Goal: Transaction & Acquisition: Book appointment/travel/reservation

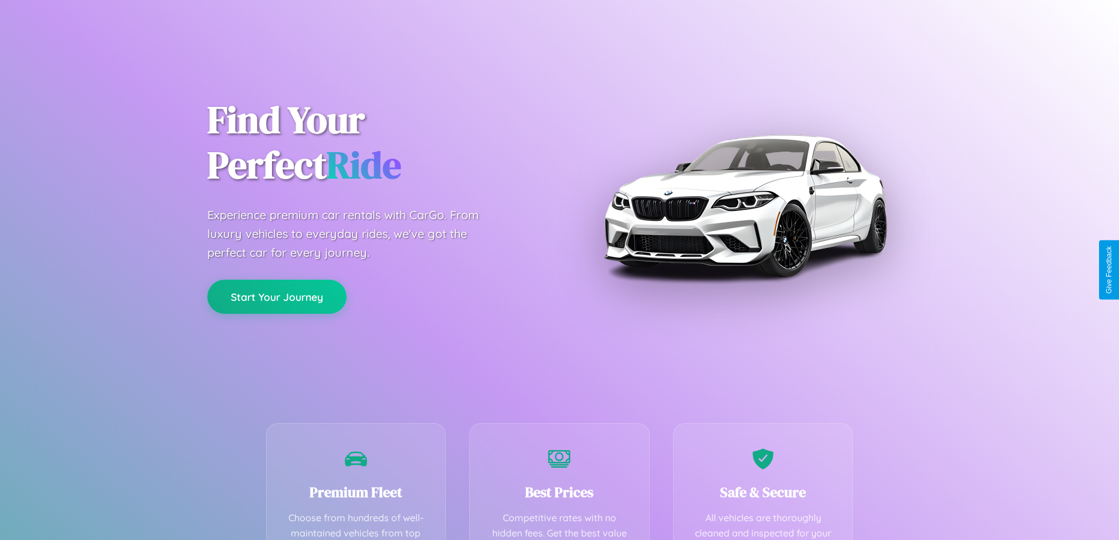
scroll to position [343, 0]
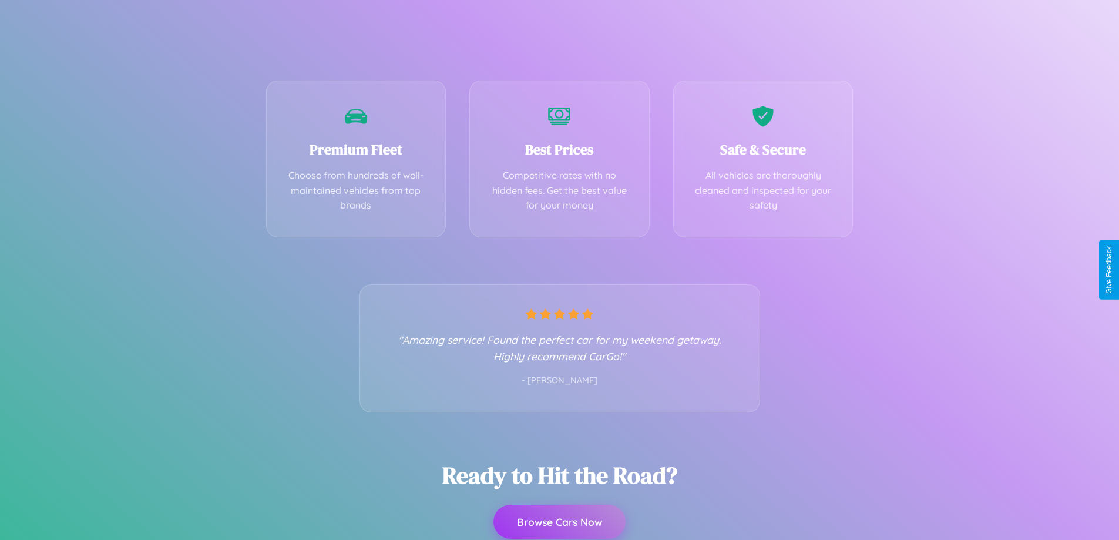
click at [559, 522] on button "Browse Cars Now" at bounding box center [560, 522] width 132 height 34
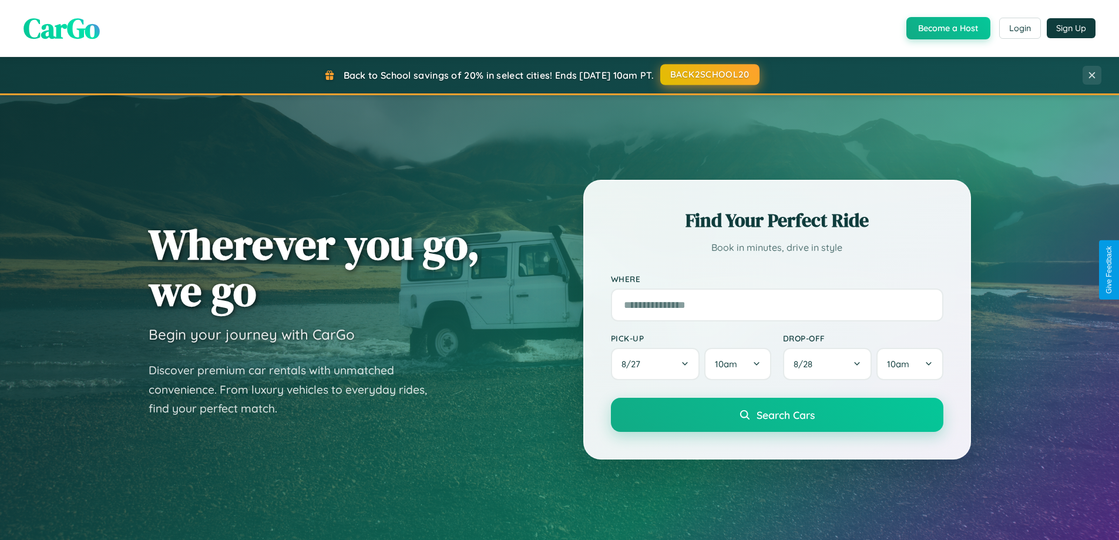
click at [709, 75] on button "BACK2SCHOOL20" at bounding box center [709, 74] width 99 height 21
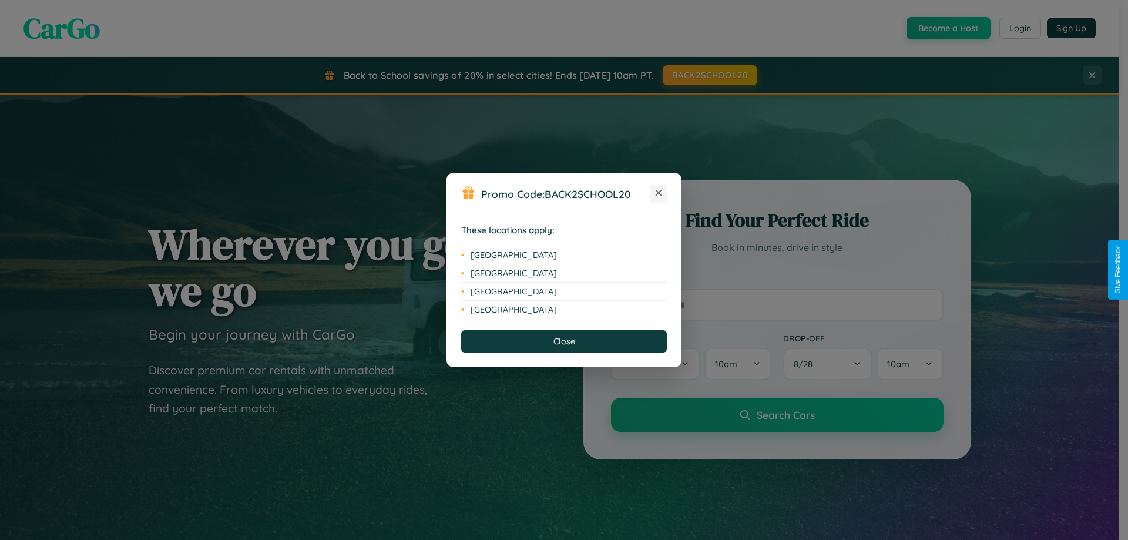
click at [659, 193] on icon at bounding box center [659, 193] width 6 height 6
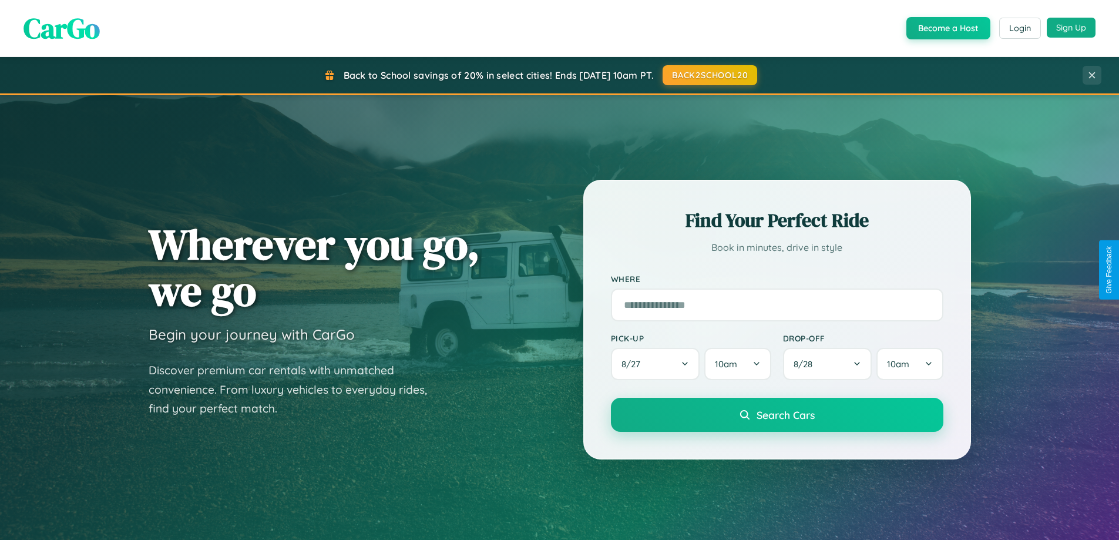
click at [1071, 28] on button "Sign Up" at bounding box center [1071, 28] width 49 height 20
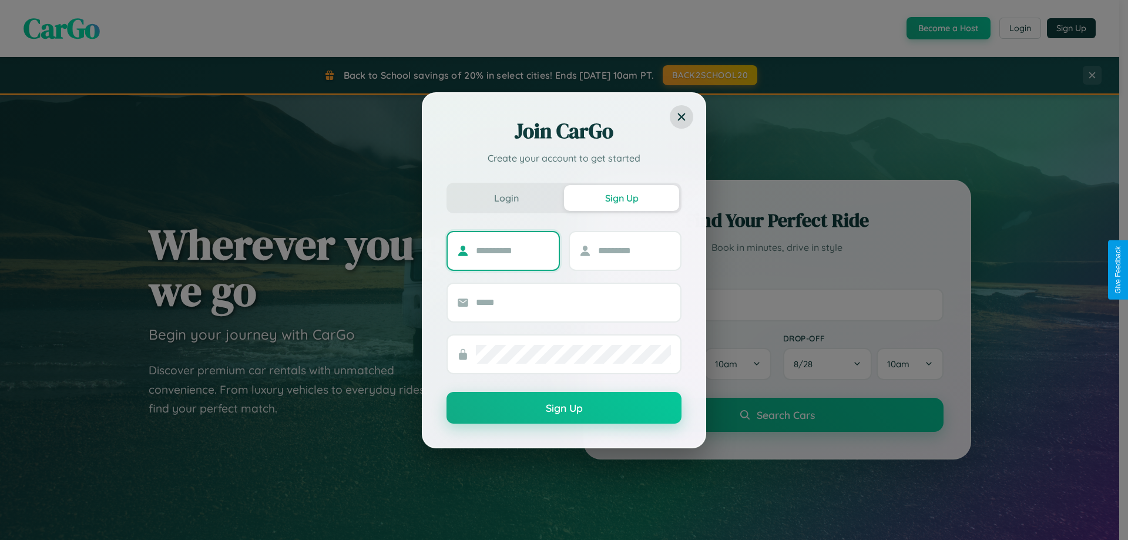
click at [512, 250] on input "text" at bounding box center [512, 250] width 73 height 19
type input "********"
click at [634, 250] on input "text" at bounding box center [634, 250] width 73 height 19
type input "*****"
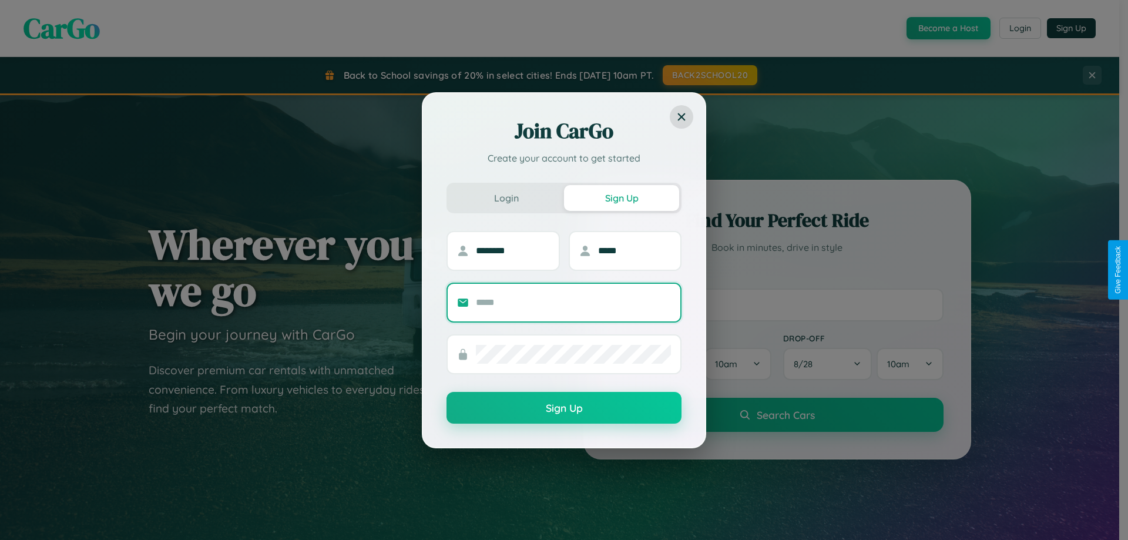
click at [573, 302] on input "text" at bounding box center [573, 302] width 195 height 19
type input "**********"
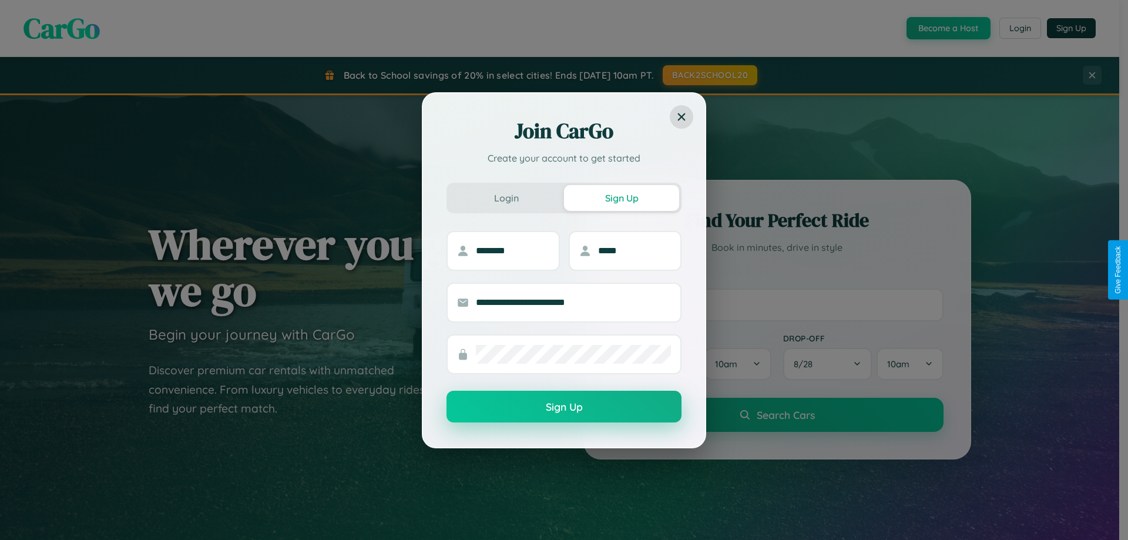
click at [564, 407] on button "Sign Up" at bounding box center [564, 407] width 235 height 32
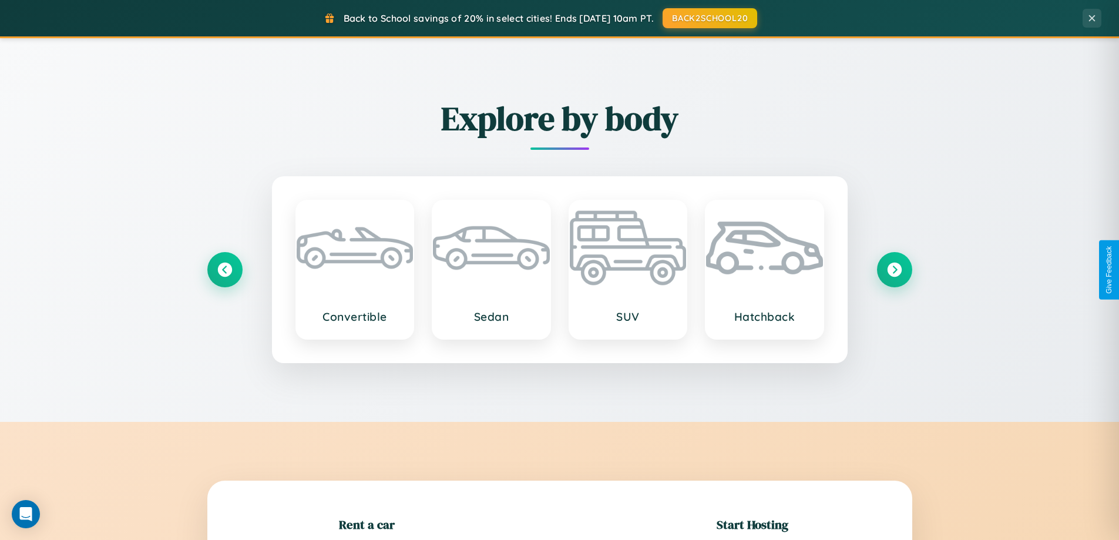
scroll to position [254, 0]
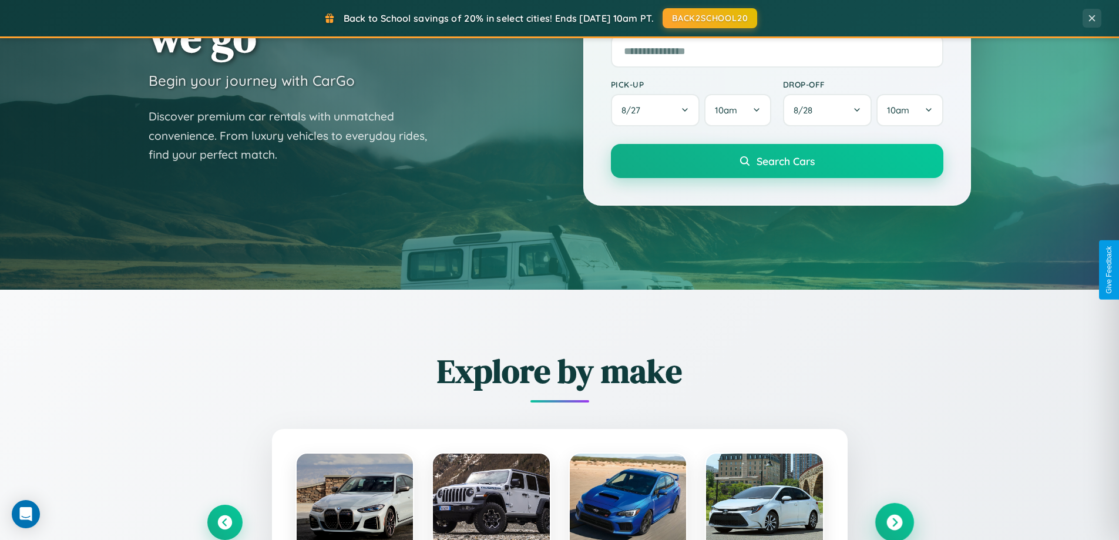
click at [894, 522] on icon at bounding box center [895, 523] width 16 height 16
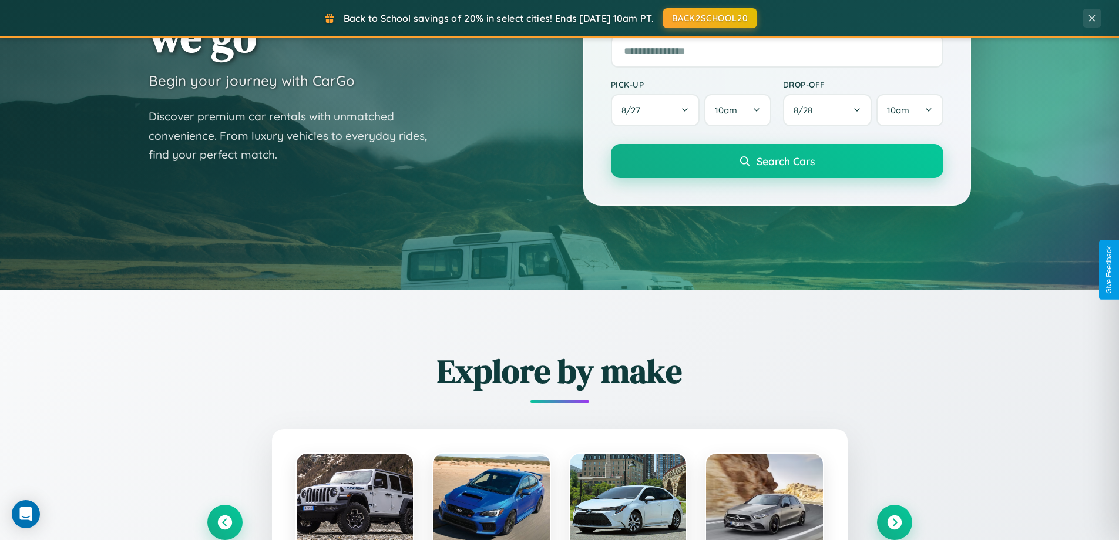
scroll to position [1176, 0]
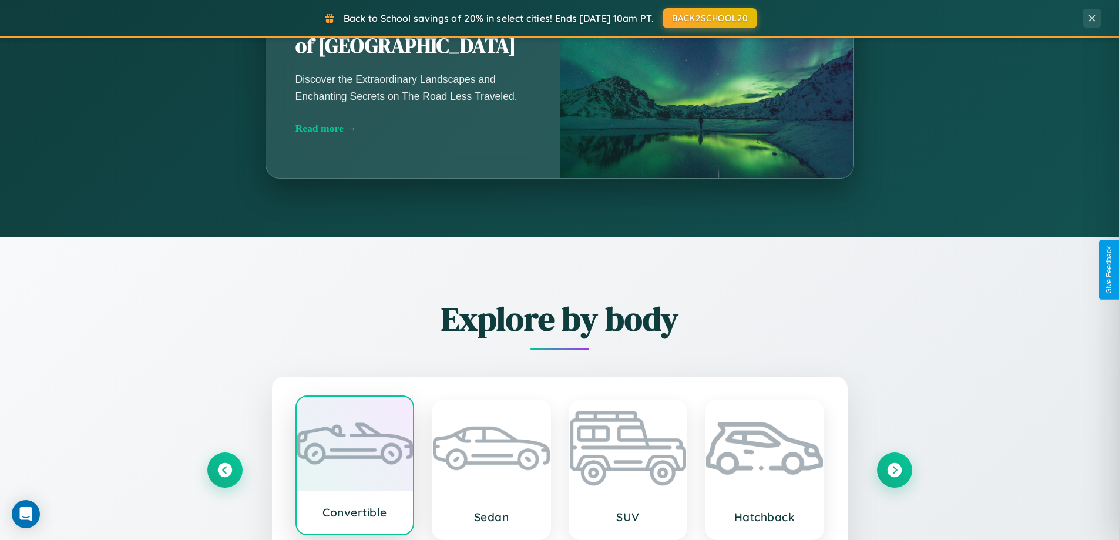
click at [354, 470] on div at bounding box center [355, 444] width 117 height 94
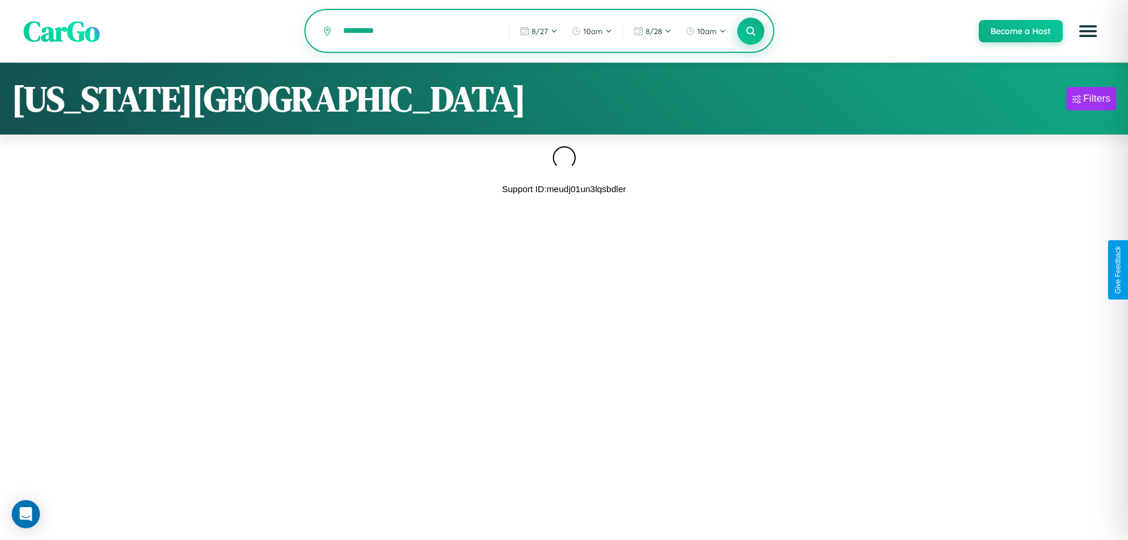
type input "*********"
click at [750, 32] on icon at bounding box center [750, 30] width 11 height 11
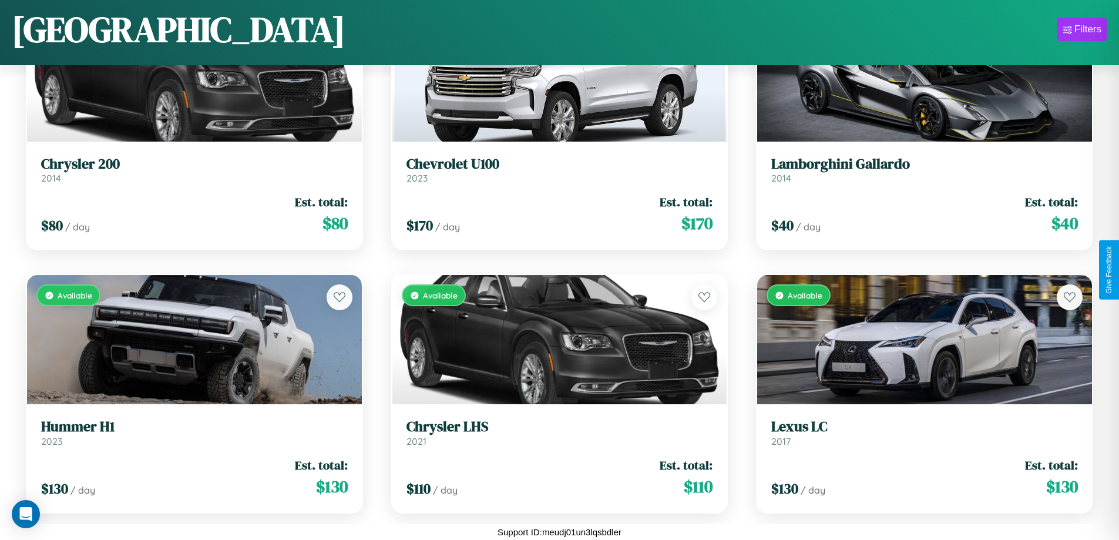
scroll to position [1744, 0]
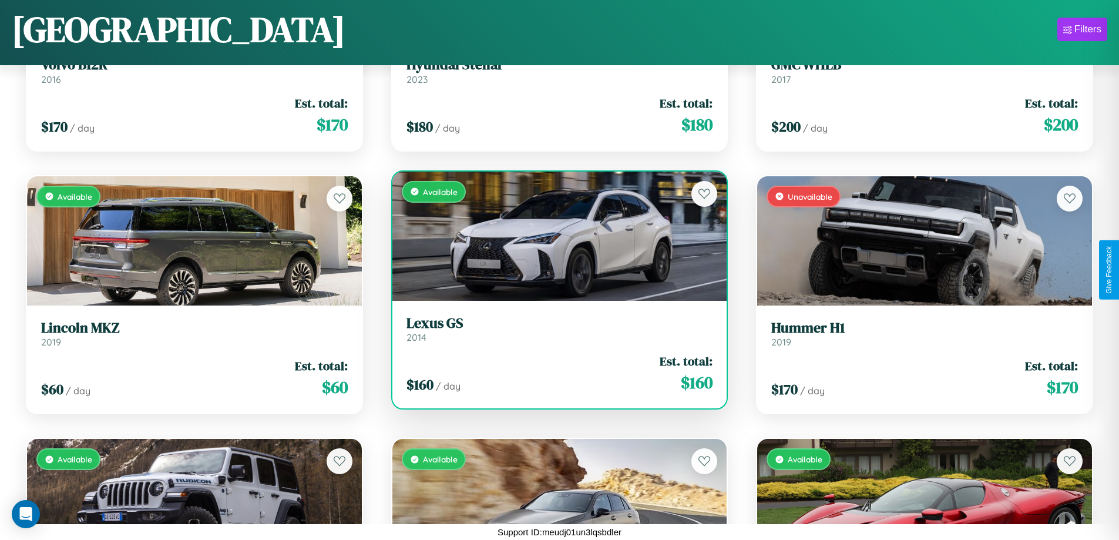
click at [555, 332] on link "Lexus GS 2014" at bounding box center [560, 329] width 307 height 29
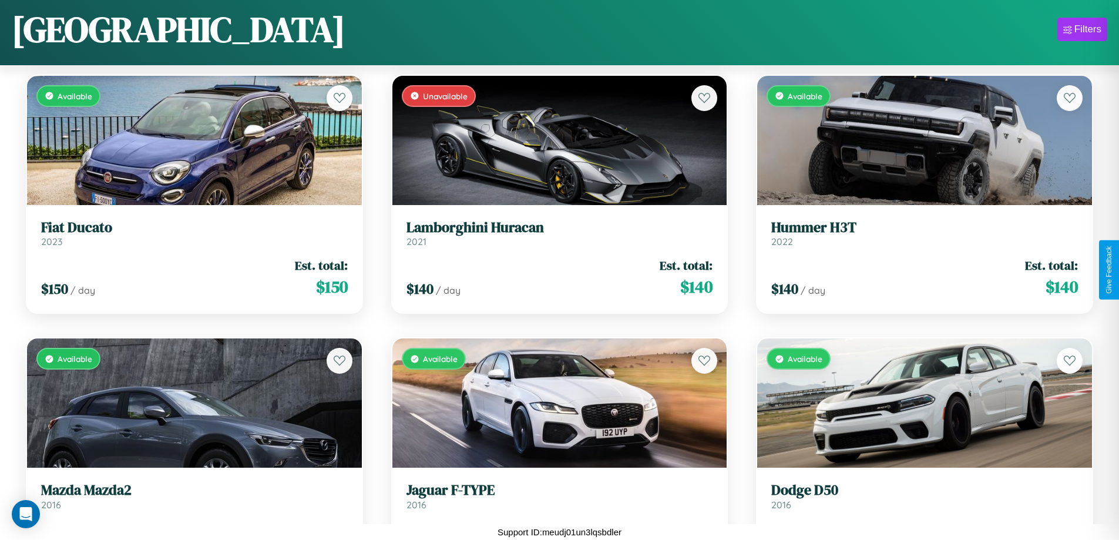
scroll to position [4638, 0]
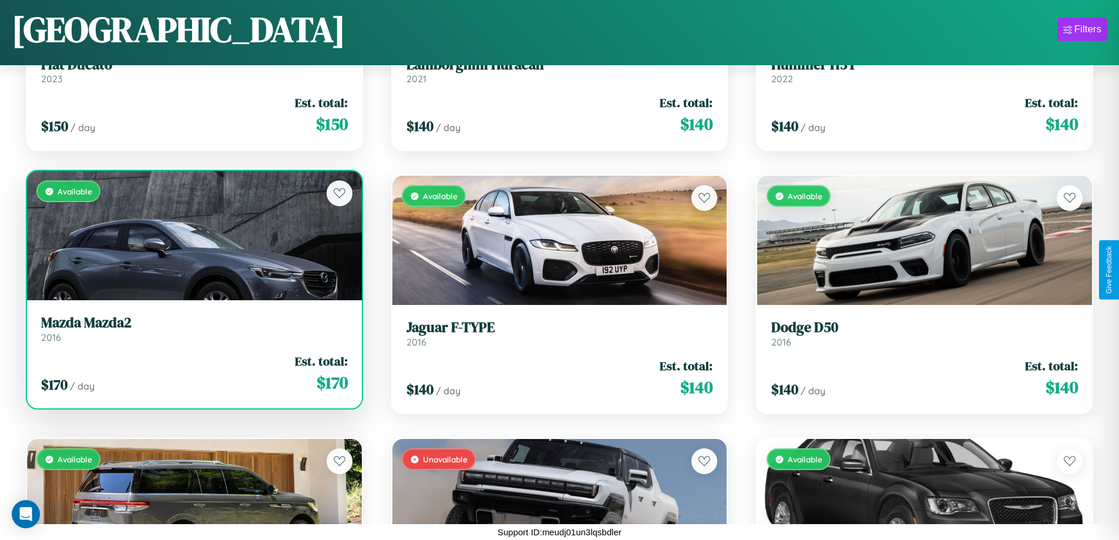
click at [193, 331] on h3 "Mazda Mazda2" at bounding box center [194, 322] width 307 height 17
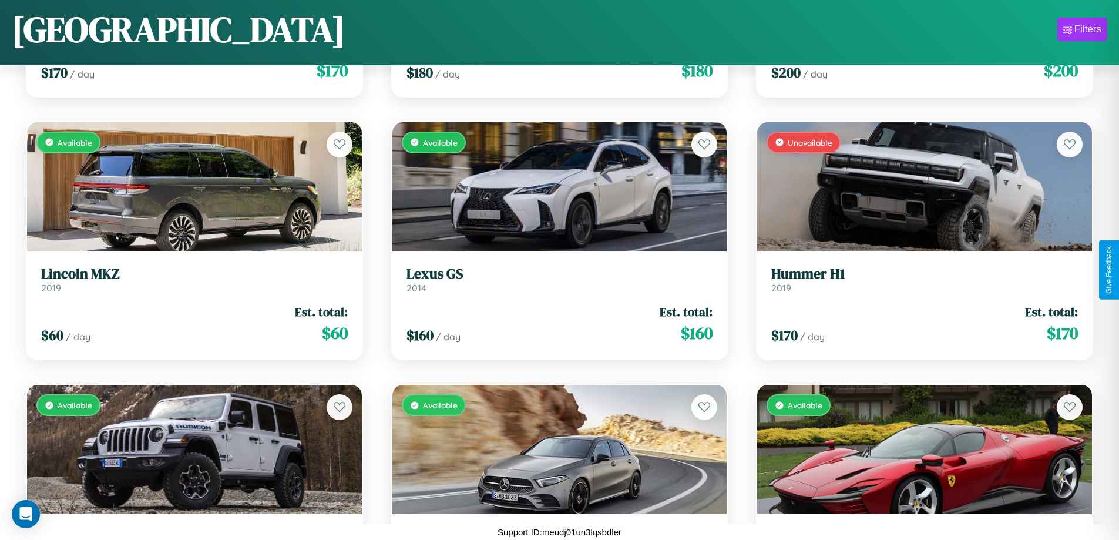
scroll to position [1217, 0]
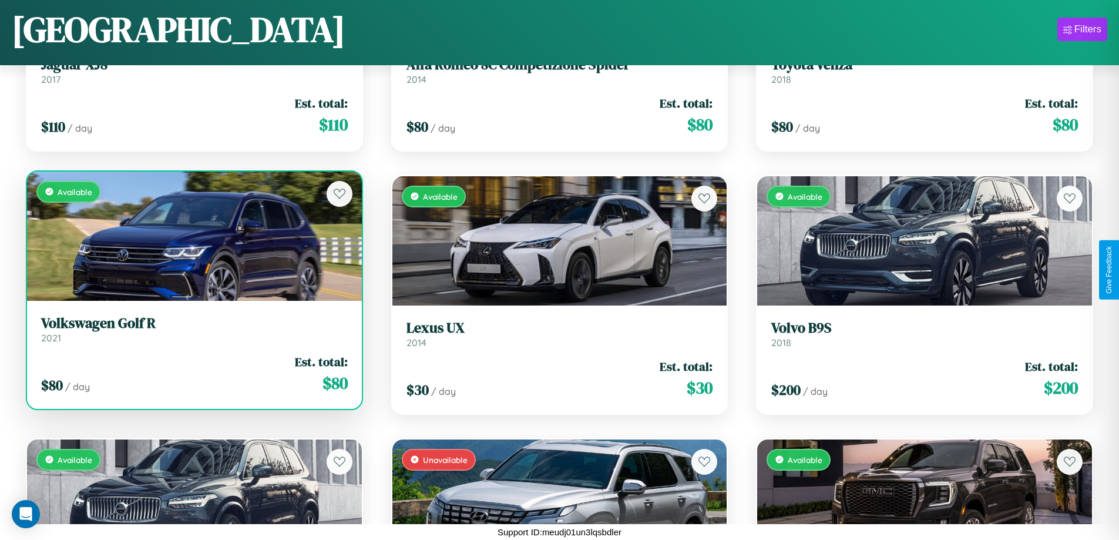
click at [193, 332] on link "Volkswagen Golf R 2021" at bounding box center [194, 329] width 307 height 29
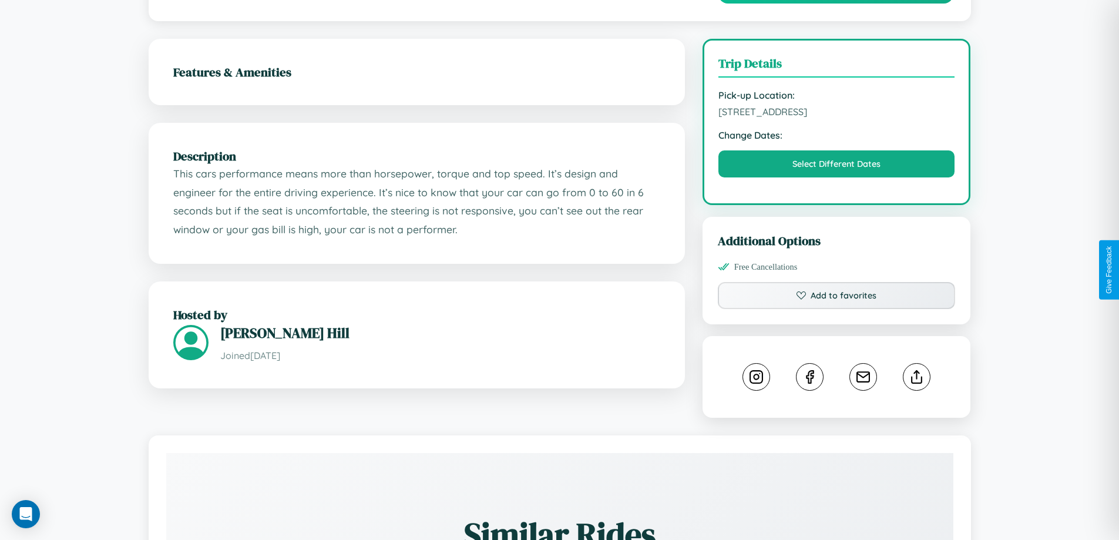
scroll to position [305, 0]
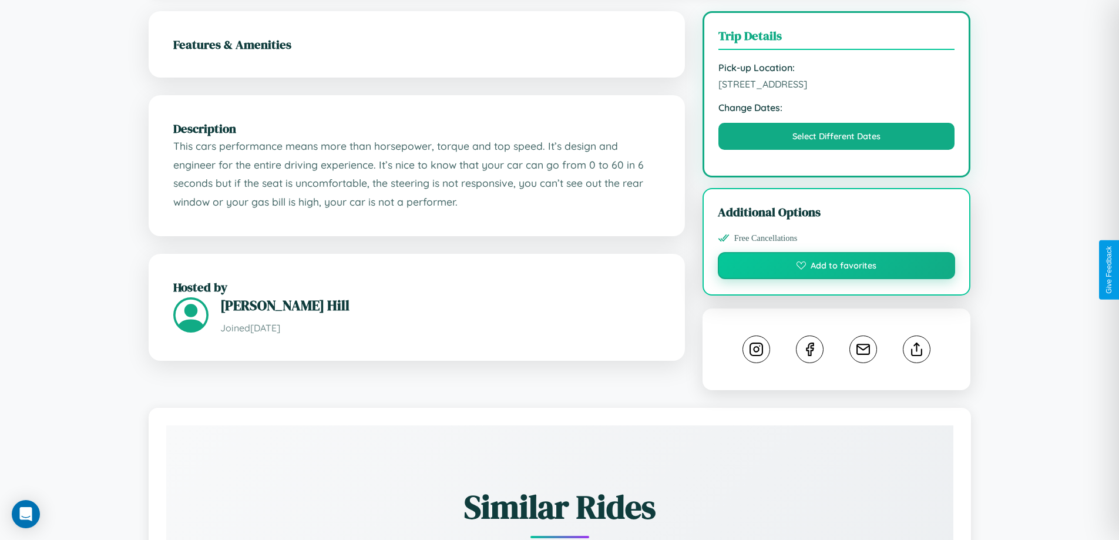
click at [837, 268] on button "Add to favorites" at bounding box center [837, 265] width 238 height 27
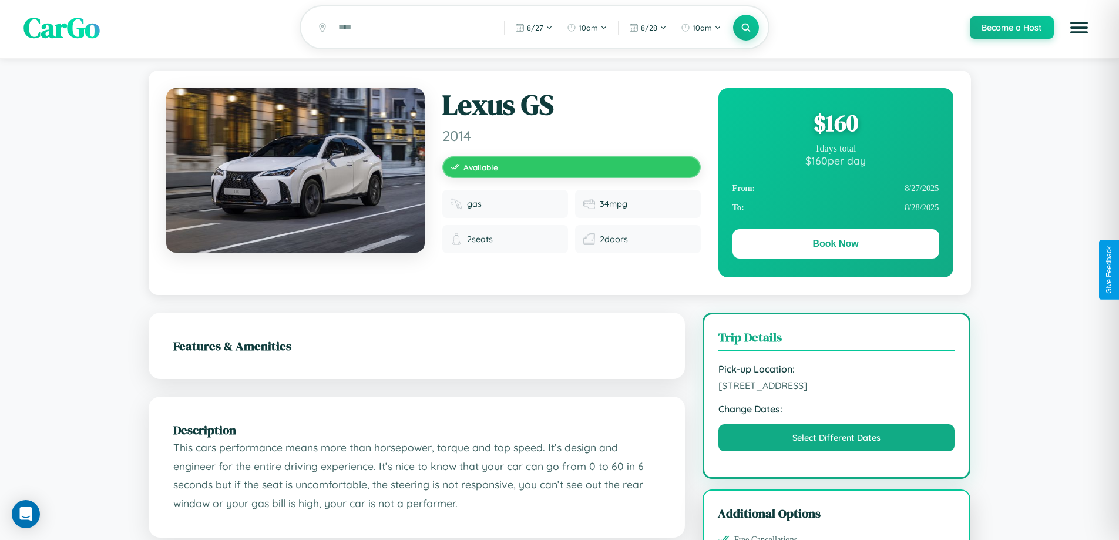
scroll to position [0, 0]
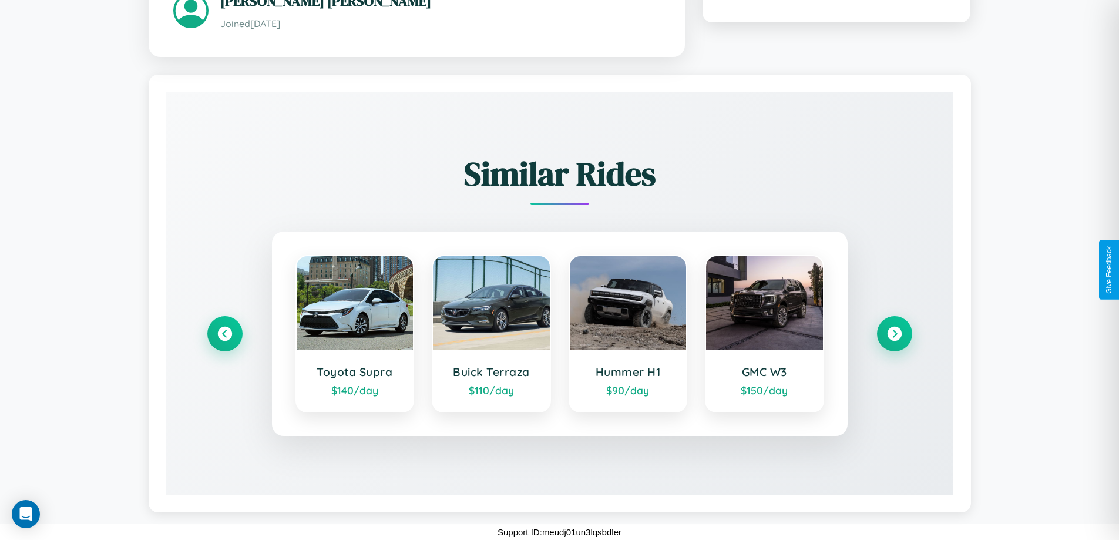
scroll to position [675, 0]
click at [894, 333] on icon at bounding box center [895, 334] width 16 height 16
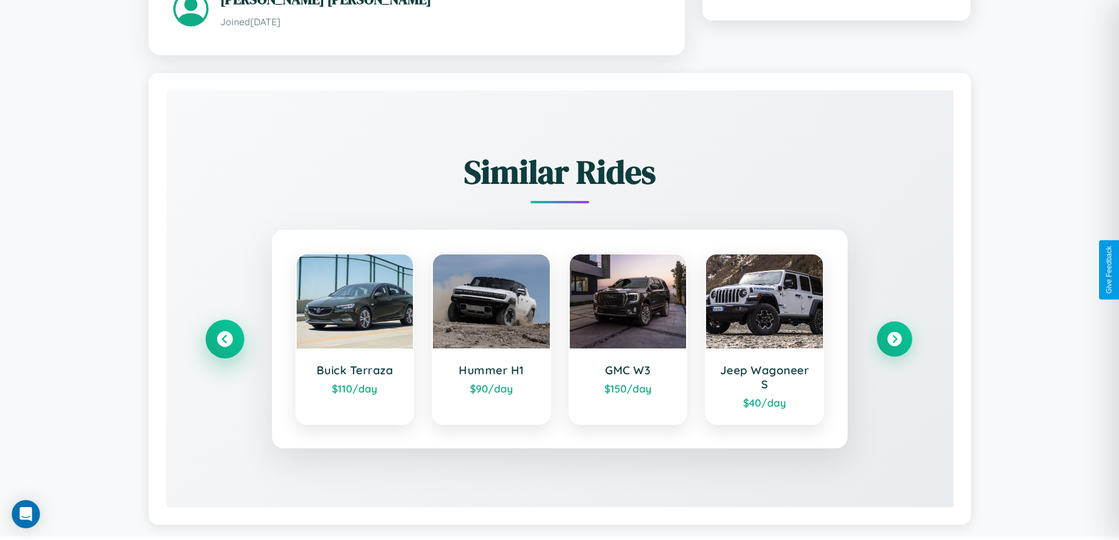
click at [224, 340] on icon at bounding box center [225, 339] width 16 height 16
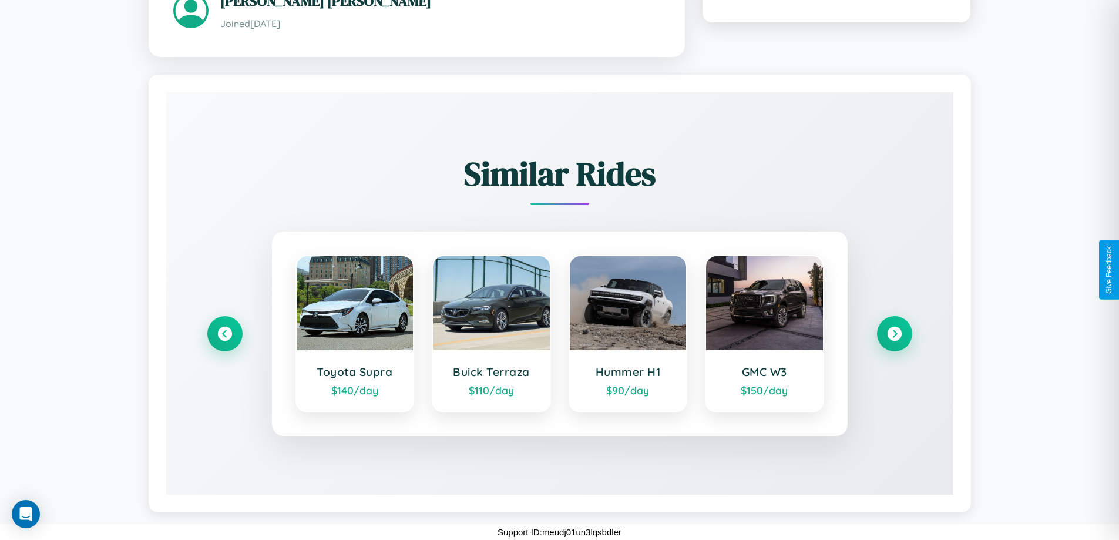
scroll to position [305, 0]
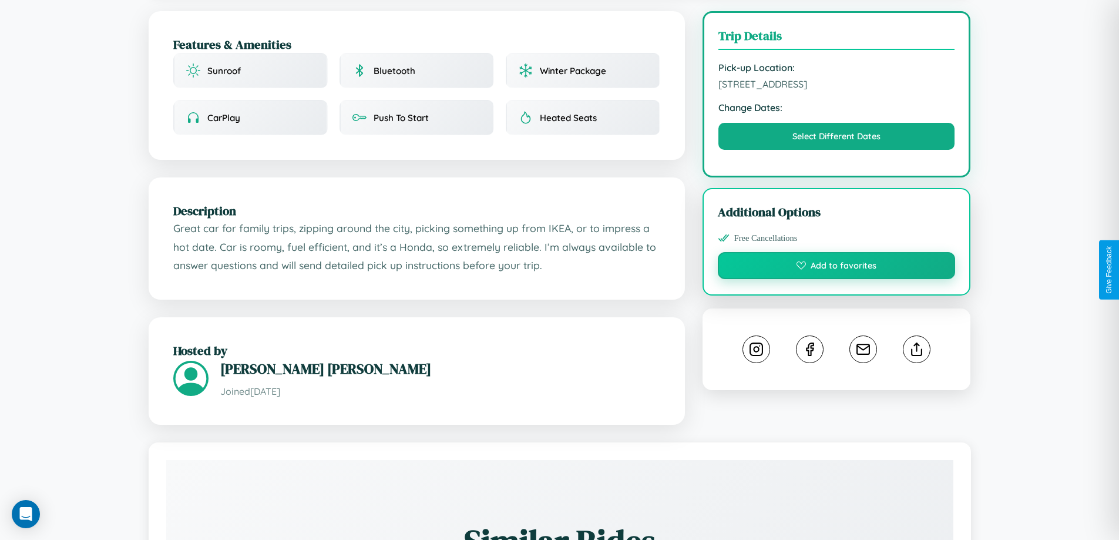
click at [837, 267] on button "Add to favorites" at bounding box center [837, 265] width 238 height 27
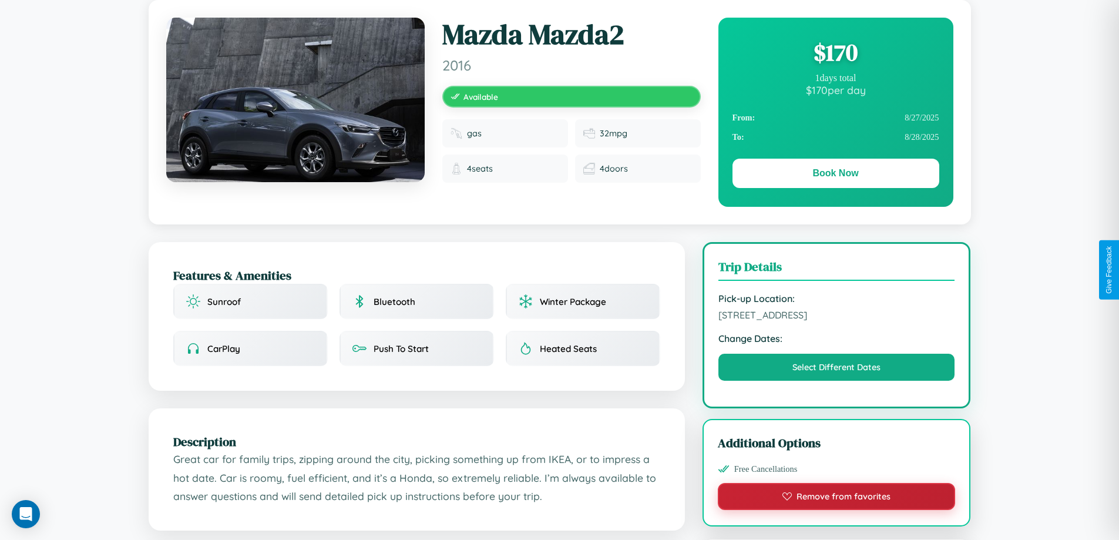
scroll to position [0, 0]
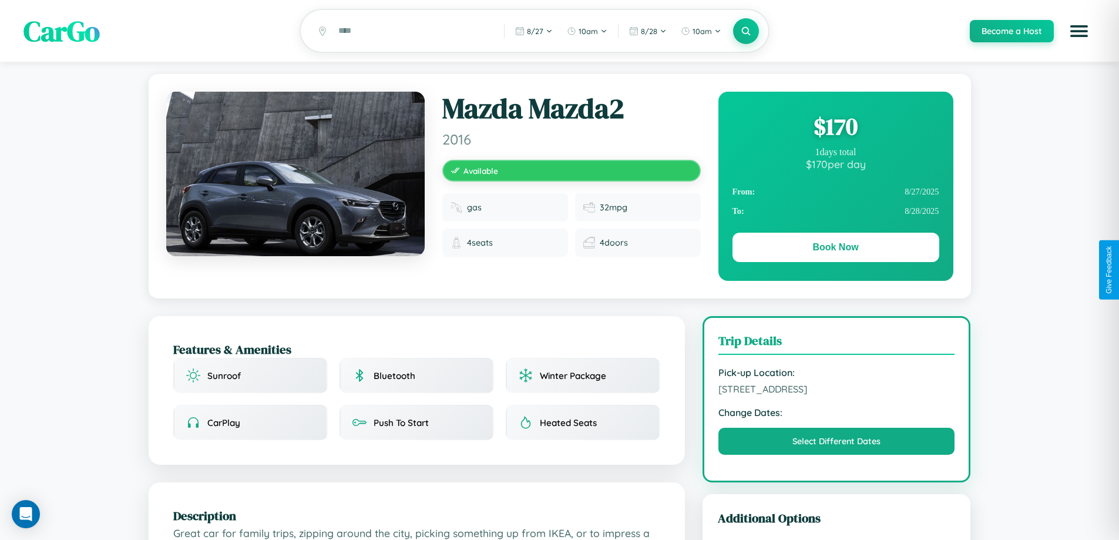
click at [836, 128] on div "$ 170" at bounding box center [836, 126] width 207 height 32
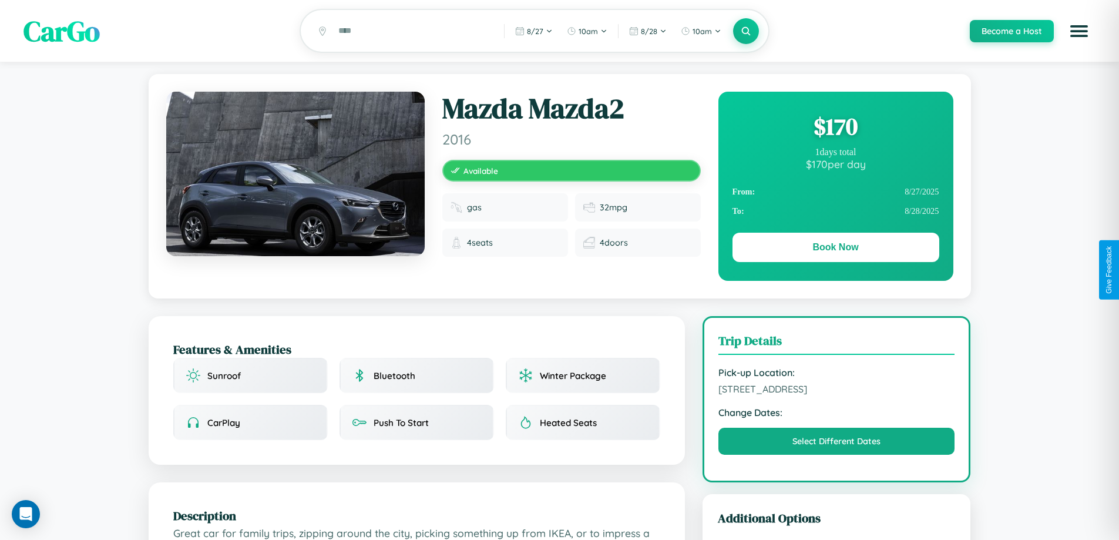
click at [836, 128] on div "$ 170" at bounding box center [836, 126] width 207 height 32
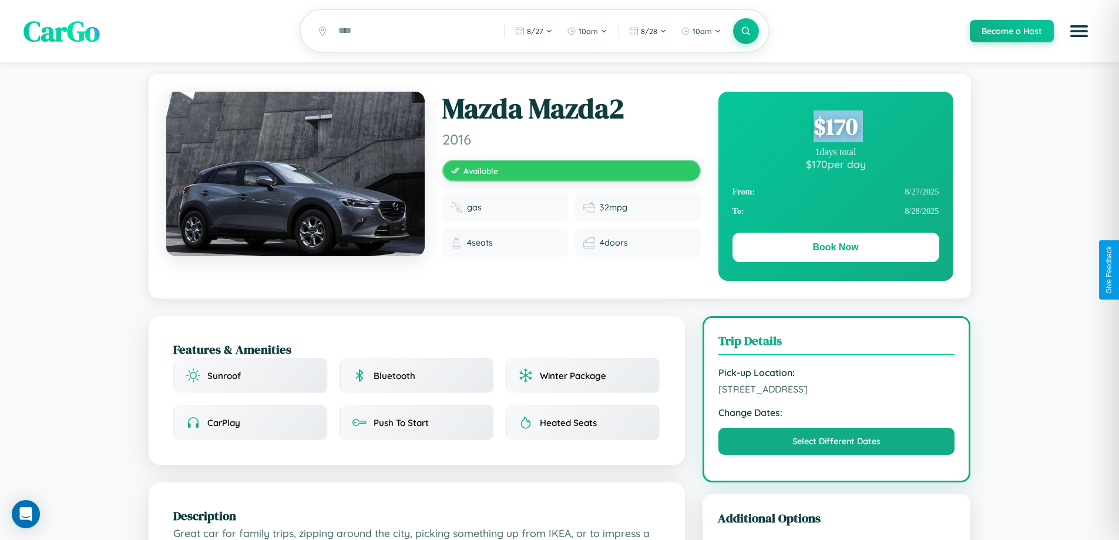
click at [836, 128] on div "$ 170" at bounding box center [836, 126] width 207 height 32
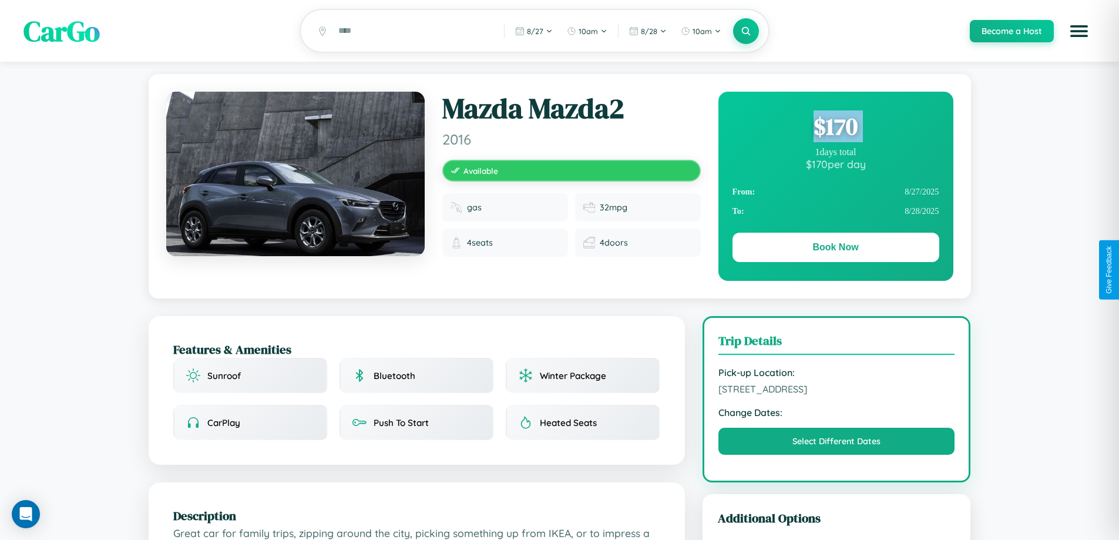
click at [836, 128] on div "$ 170" at bounding box center [836, 126] width 207 height 32
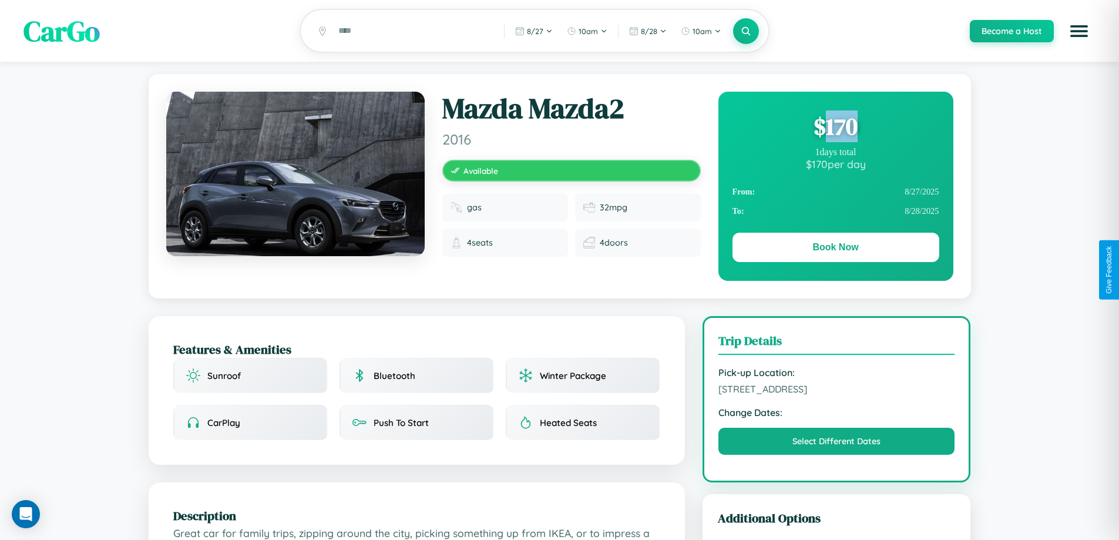
click at [836, 128] on div "$ 170" at bounding box center [836, 126] width 207 height 32
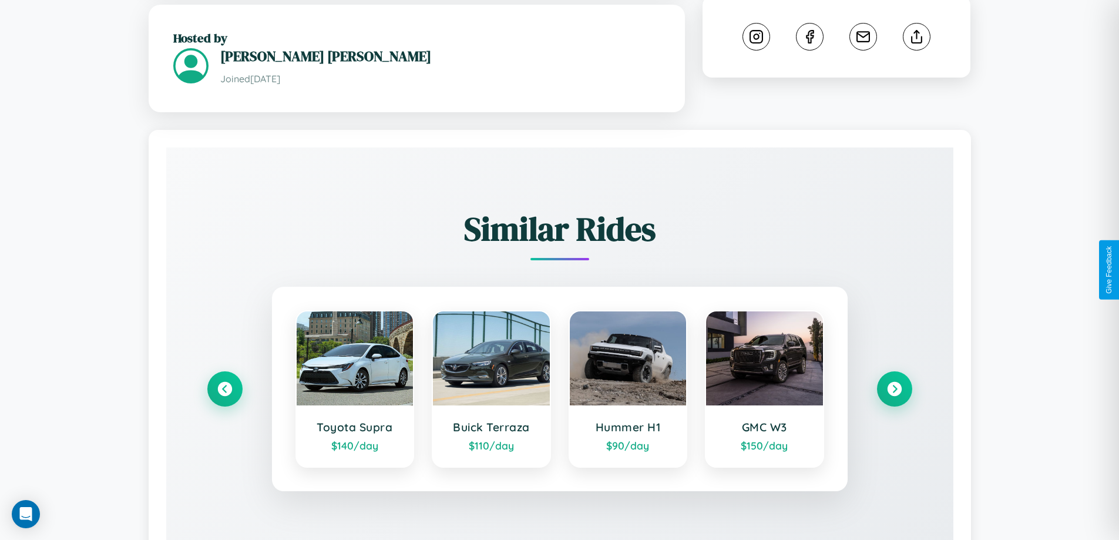
scroll to position [675, 0]
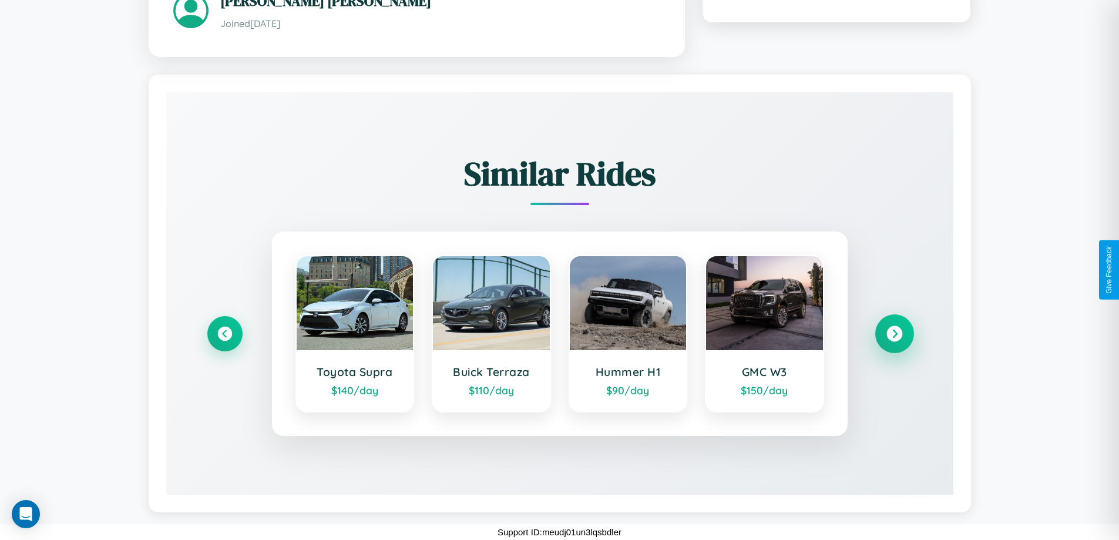
click at [894, 333] on icon at bounding box center [895, 334] width 16 height 16
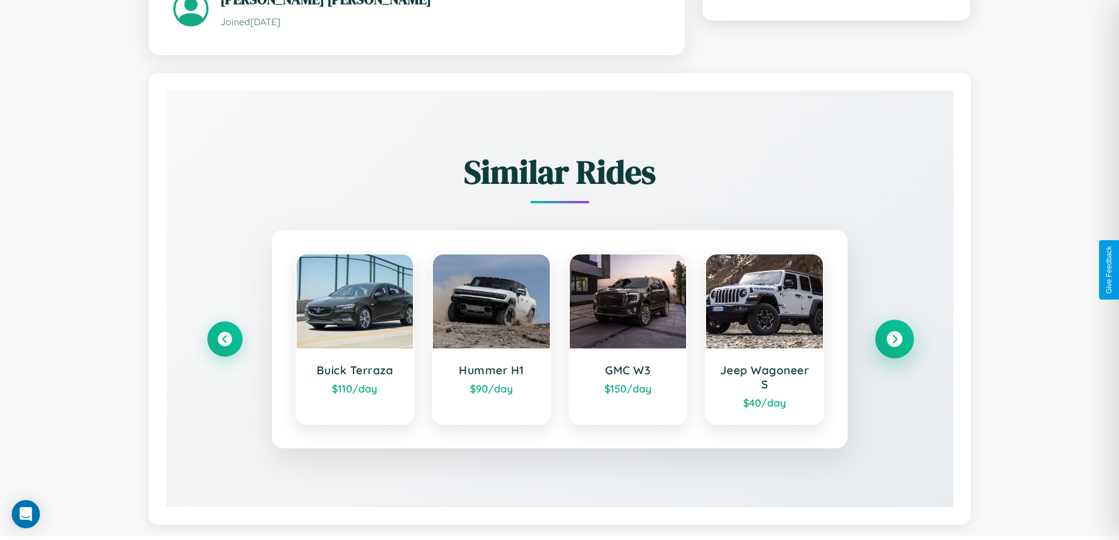
click at [894, 340] on icon at bounding box center [895, 339] width 16 height 16
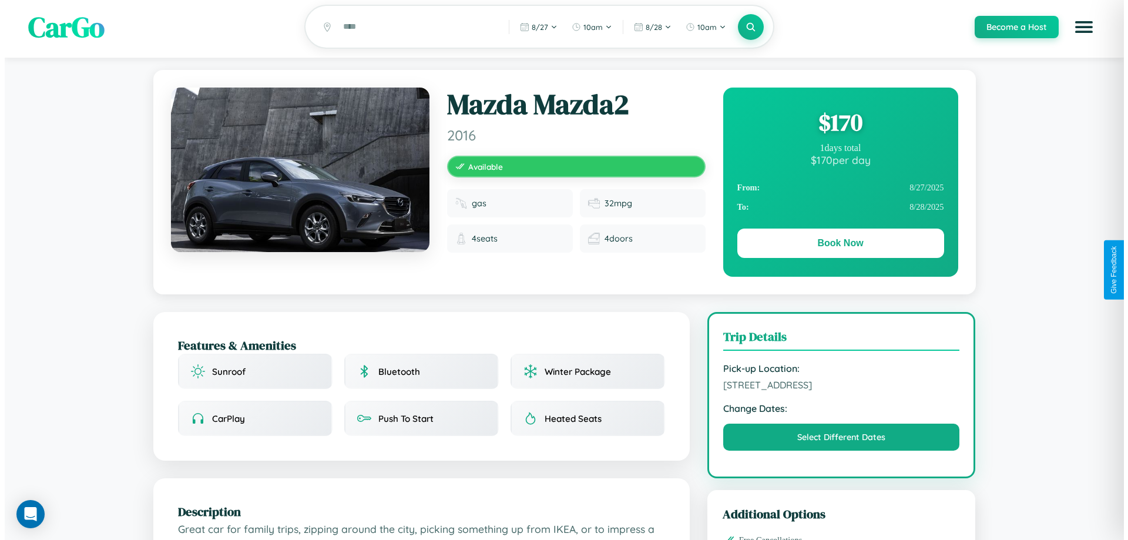
scroll to position [0, 0]
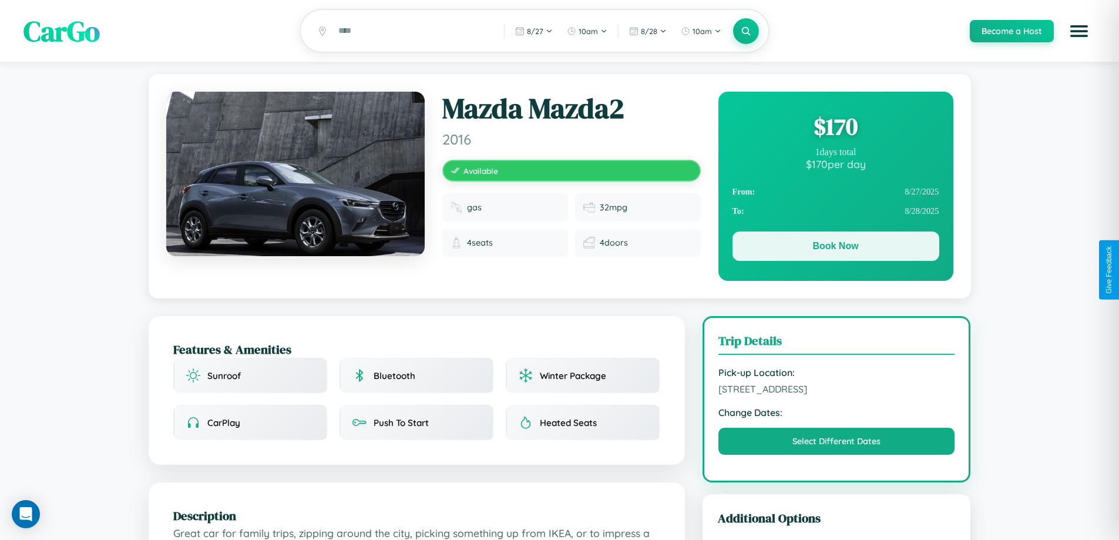
click at [836, 248] on button "Book Now" at bounding box center [836, 246] width 207 height 29
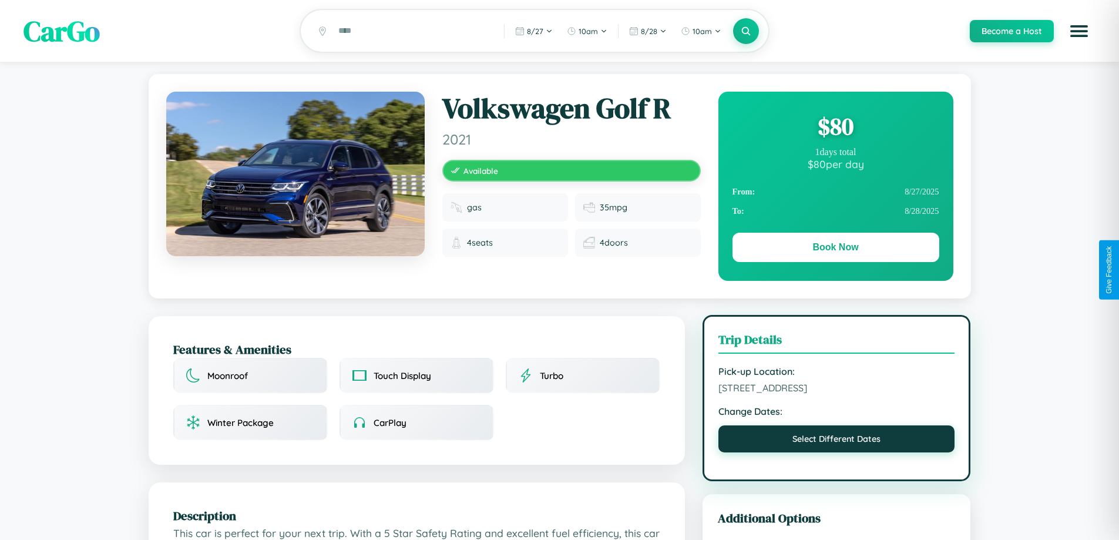
click at [837, 441] on button "Select Different Dates" at bounding box center [837, 438] width 237 height 27
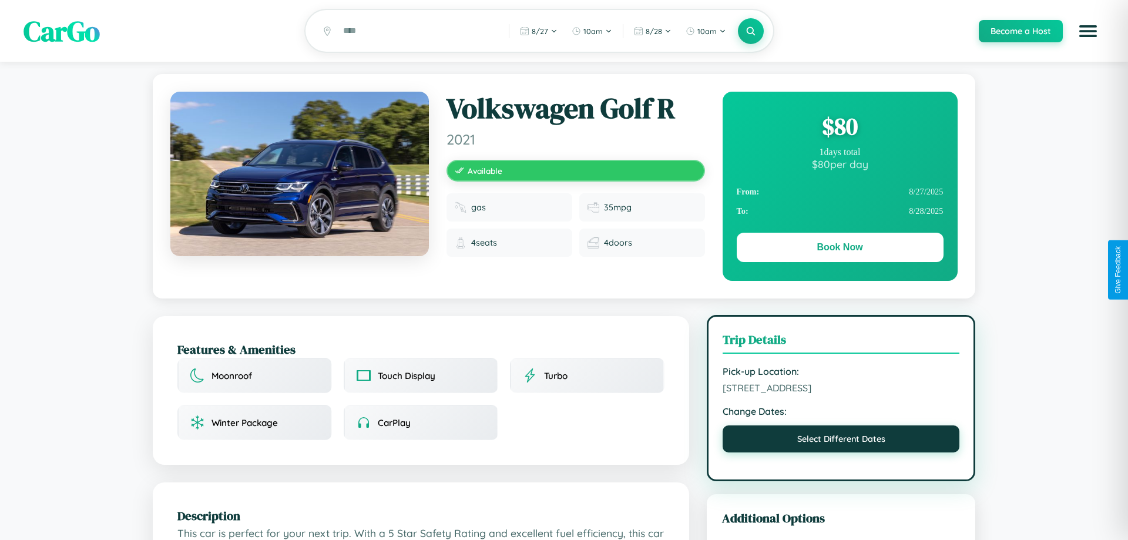
select select "*"
select select "****"
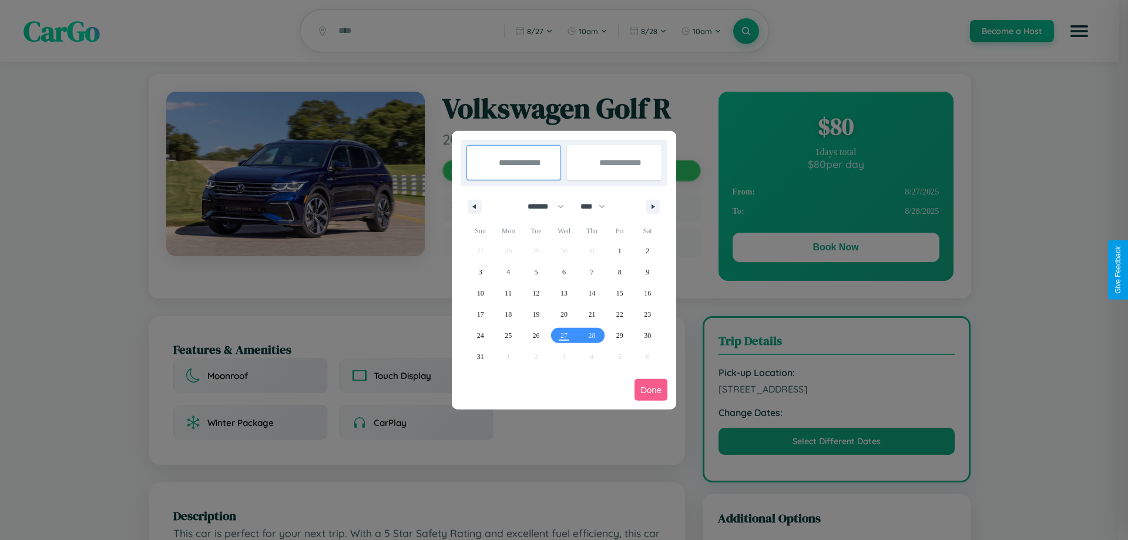
drag, startPoint x: 541, startPoint y: 206, endPoint x: 564, endPoint y: 236, distance: 37.6
click at [541, 206] on select "******* ******** ***** ***** *** **** **** ****** ********* ******* ******** **…" at bounding box center [544, 206] width 50 height 19
select select "**"
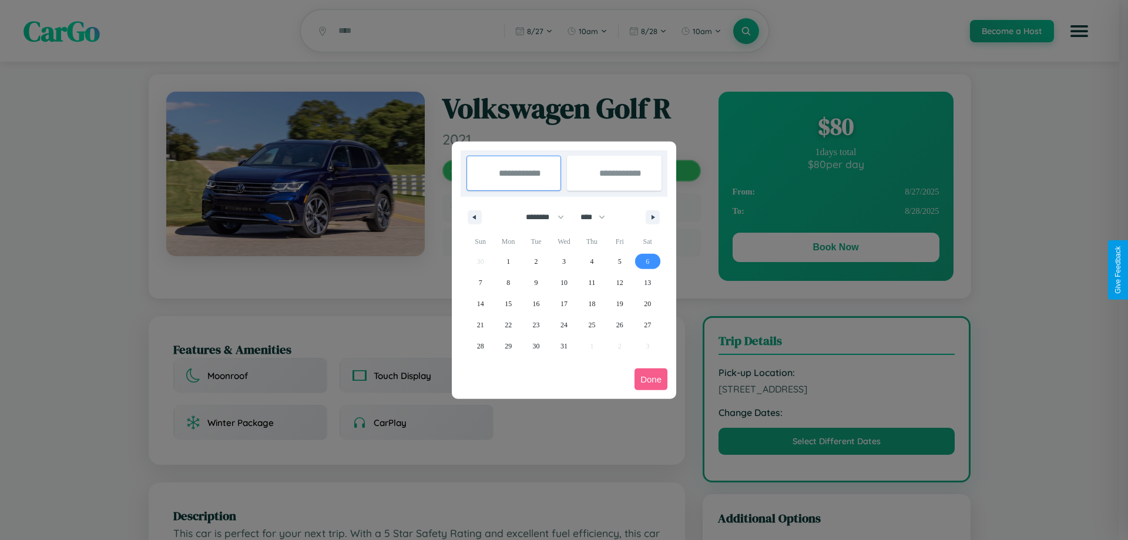
click at [648, 261] on span "6" at bounding box center [648, 261] width 4 height 21
type input "**********"
click at [563, 282] on span "10" at bounding box center [564, 282] width 7 height 21
type input "**********"
click at [651, 379] on button "Done" at bounding box center [651, 379] width 33 height 22
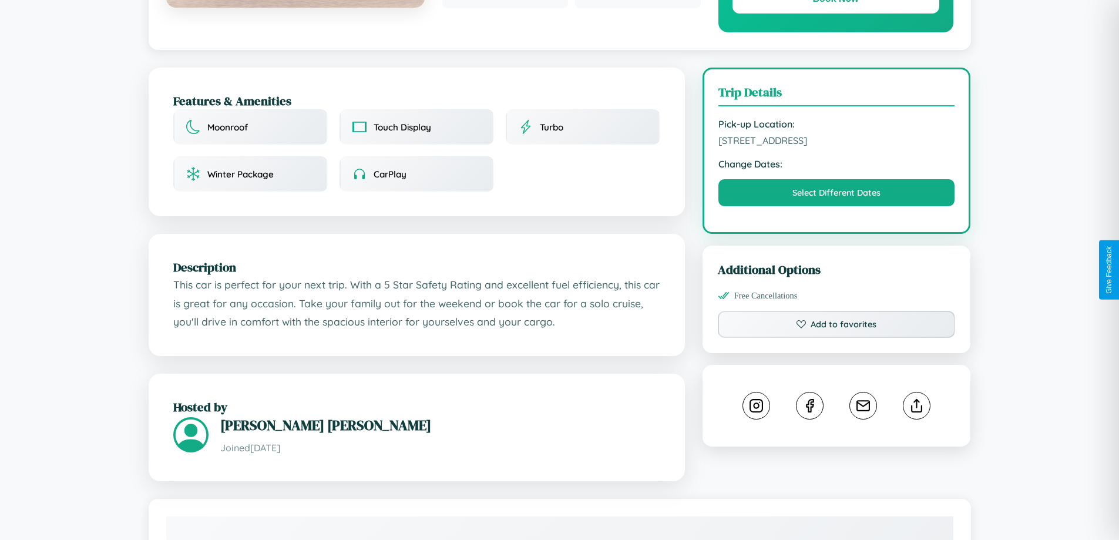
scroll to position [305, 0]
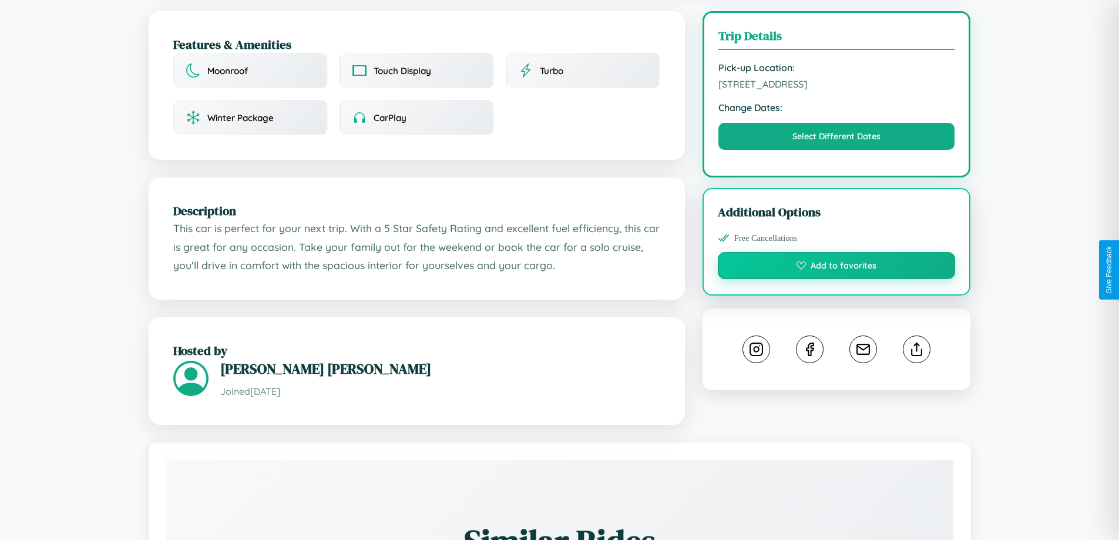
click at [837, 267] on button "Add to favorites" at bounding box center [837, 265] width 238 height 27
